Goal: Task Accomplishment & Management: Manage account settings

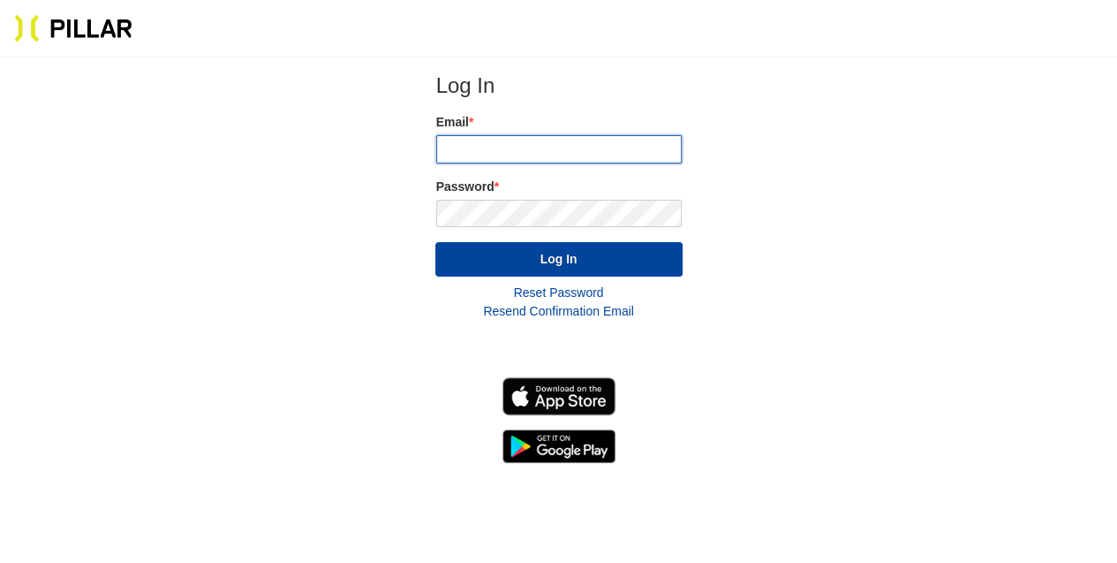
click at [481, 156] on input "email" at bounding box center [559, 149] width 246 height 28
click at [481, 150] on input "email" at bounding box center [559, 149] width 246 height 28
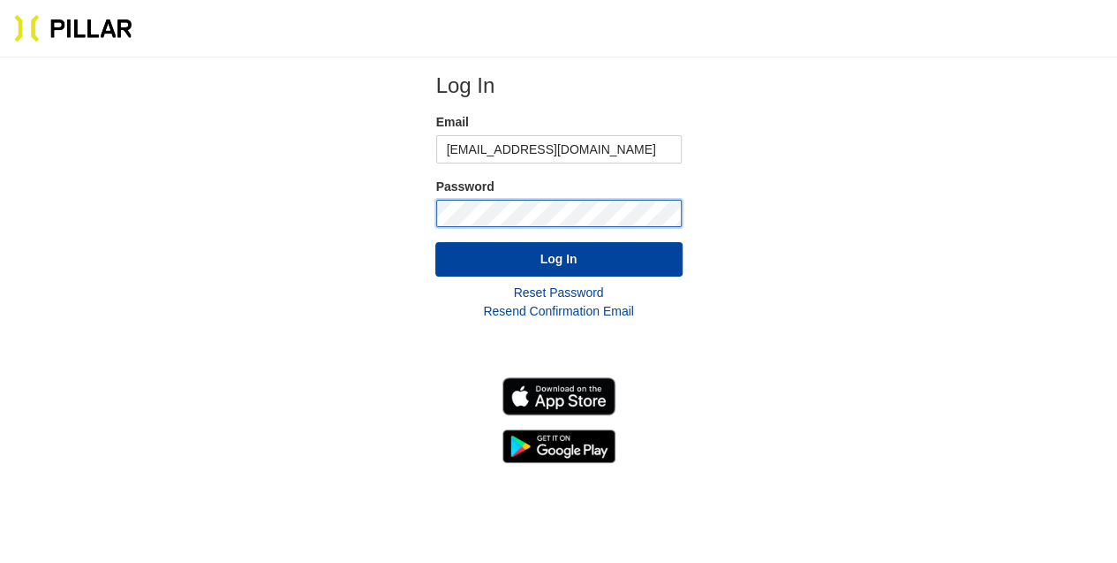
click at [435, 242] on button "Log In" at bounding box center [558, 259] width 247 height 34
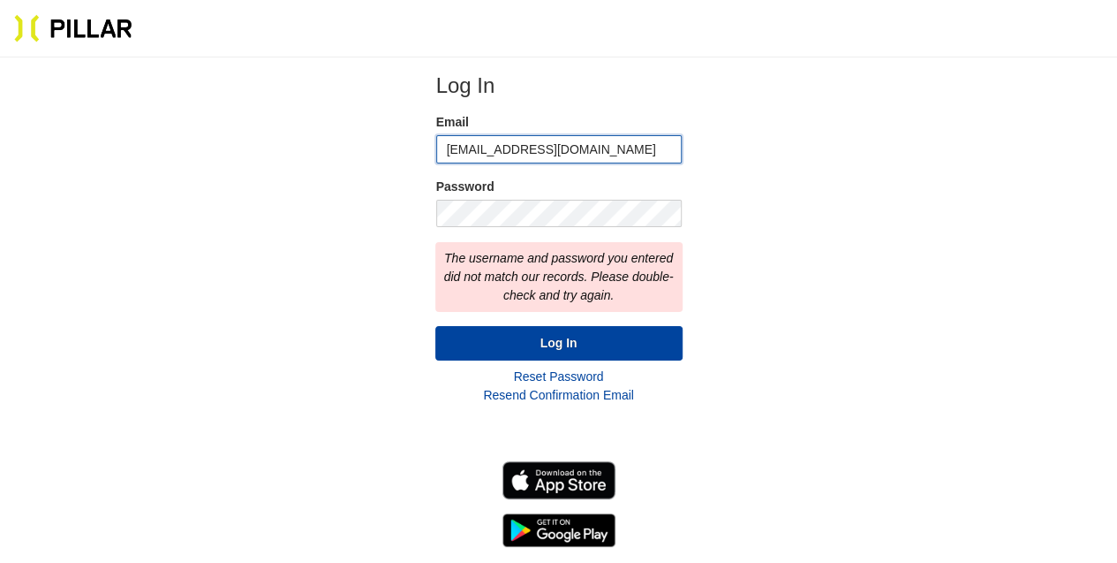
click at [556, 142] on input "[EMAIL_ADDRESS][DOMAIN_NAME]" at bounding box center [559, 149] width 246 height 28
click at [603, 149] on input "[EMAIL_ADDRESS][DOMAIN_NAME]" at bounding box center [559, 149] width 246 height 28
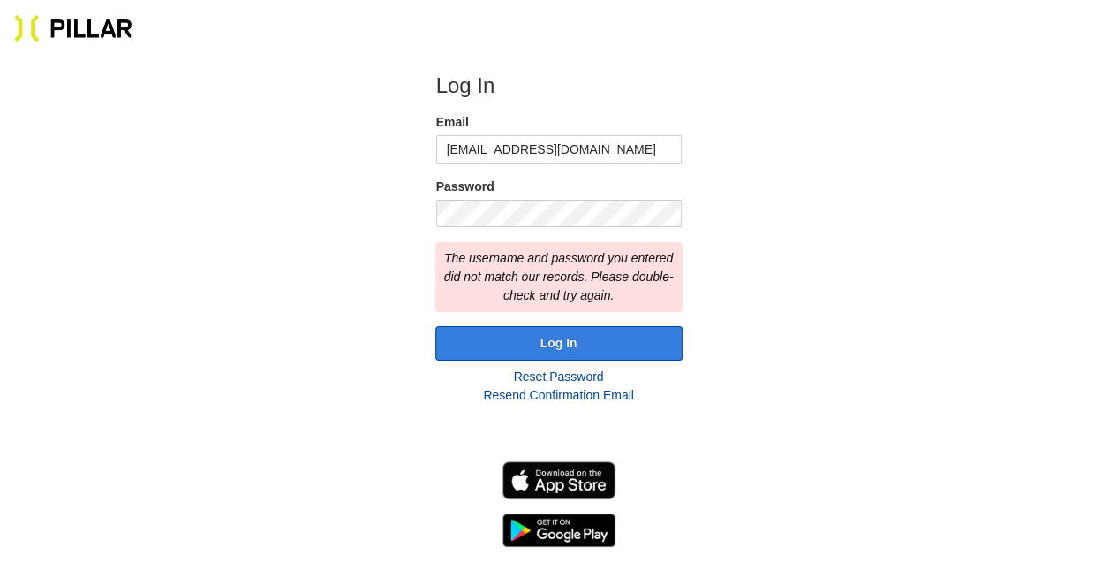
type input "[EMAIL_ADDRESS][DOMAIN_NAME]"
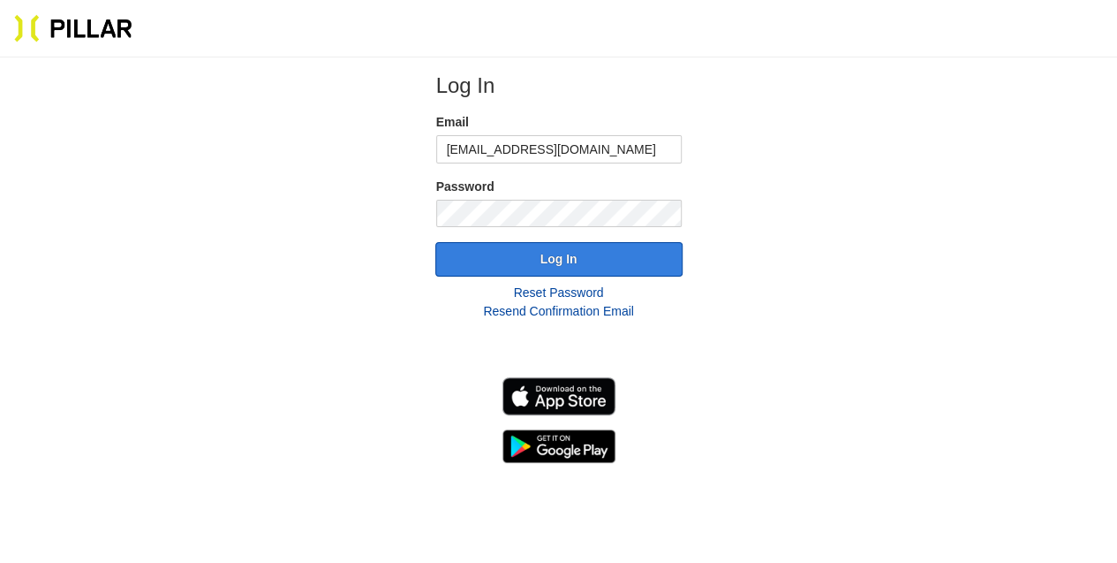
click at [456, 259] on button "Log In" at bounding box center [558, 259] width 247 height 34
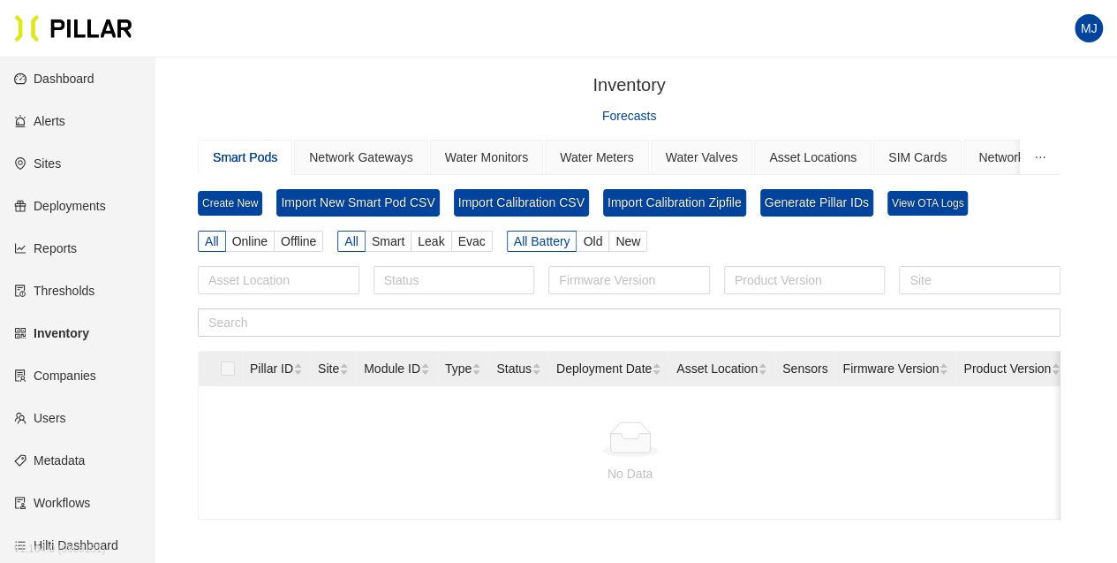
click at [53, 417] on link "Users" at bounding box center [40, 418] width 52 height 14
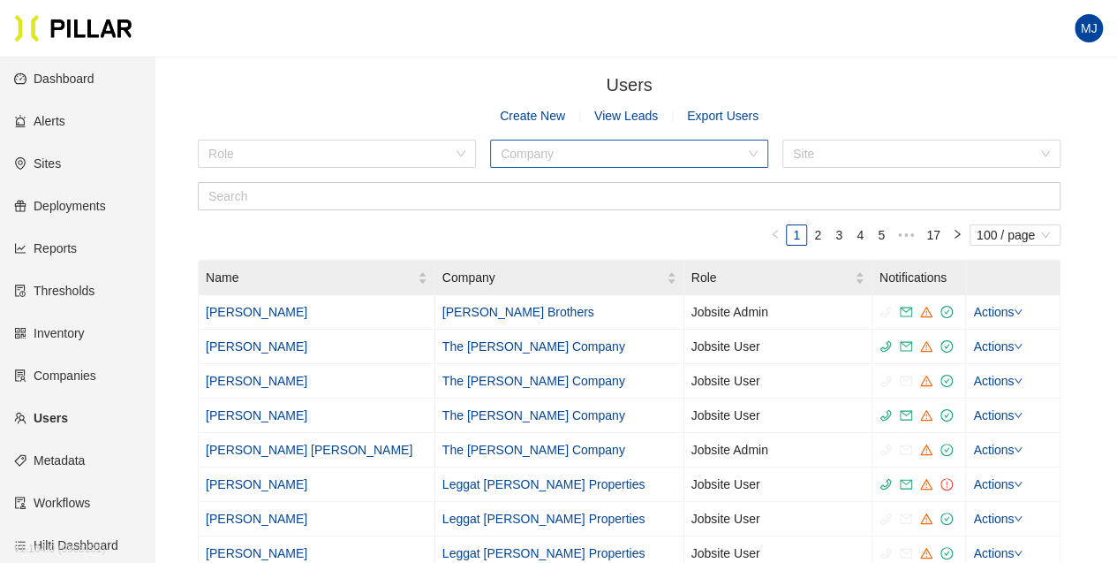
click at [521, 147] on input "search" at bounding box center [623, 153] width 245 height 26
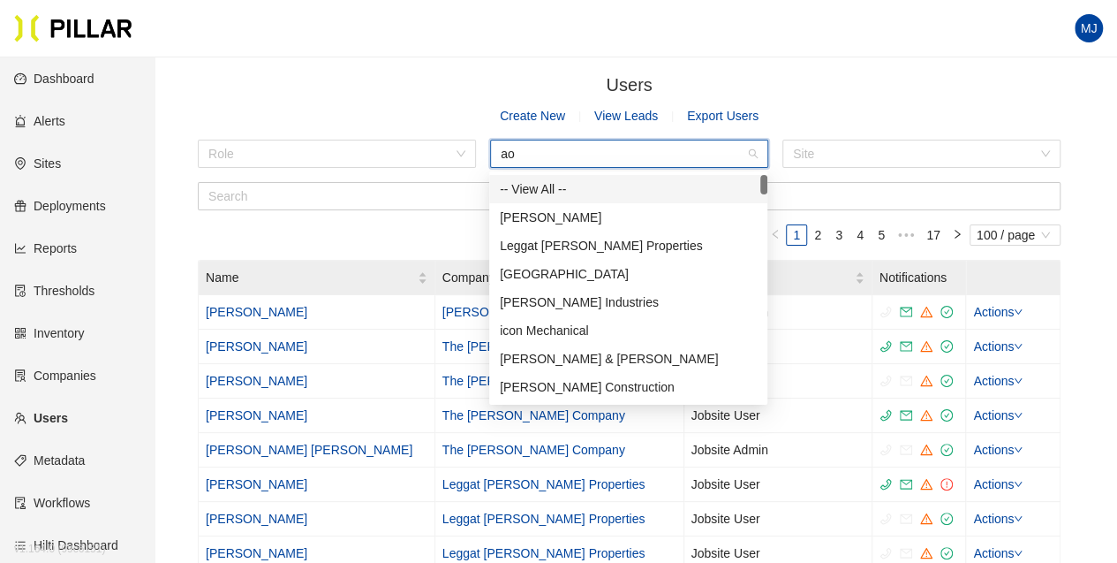
type input "aon"
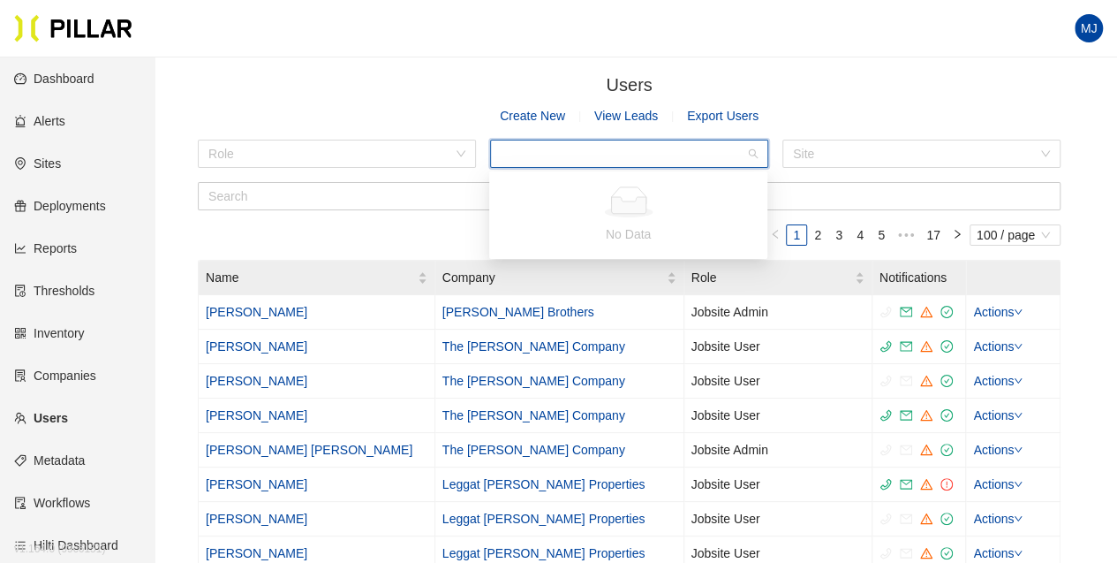
click at [906, 94] on div "Users /" at bounding box center [629, 85] width 863 height 27
